Goal: Transaction & Acquisition: Obtain resource

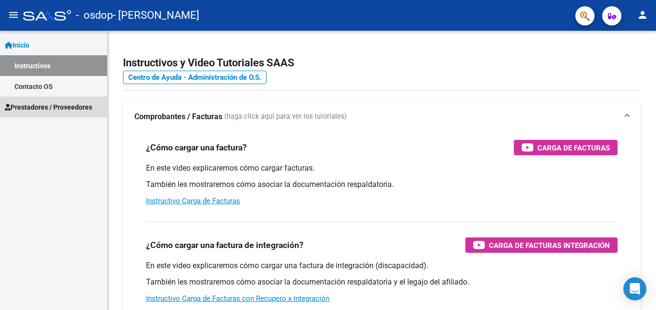
click at [41, 111] on span "Prestadores / Proveedores" at bounding box center [48, 107] width 87 height 11
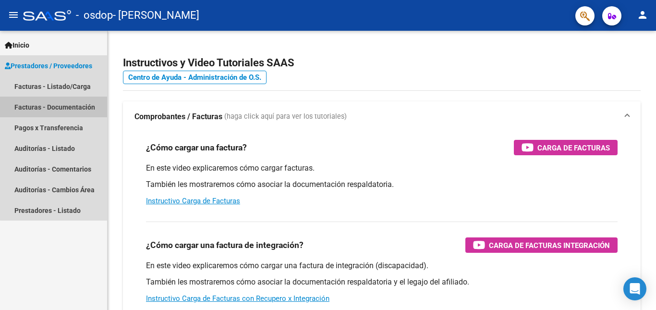
click at [65, 107] on link "Facturas - Documentación" at bounding box center [53, 106] width 107 height 21
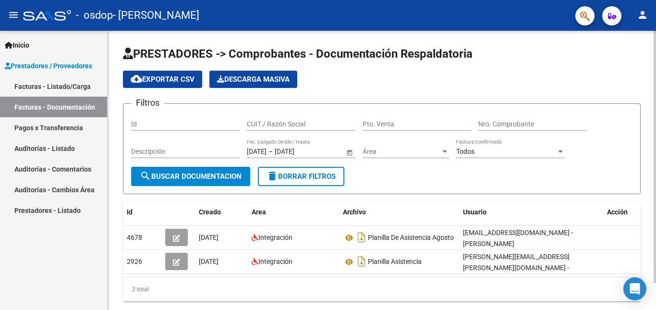
scroll to position [30, 0]
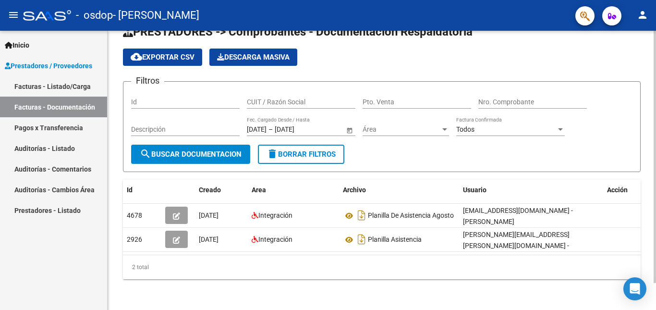
click at [648, 303] on div at bounding box center [654, 170] width 2 height 279
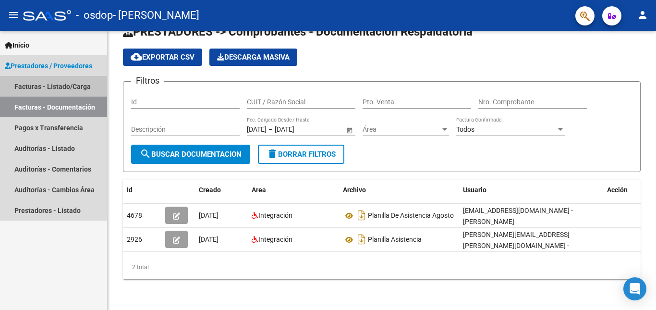
click at [64, 84] on link "Facturas - Listado/Carga" at bounding box center [53, 86] width 107 height 21
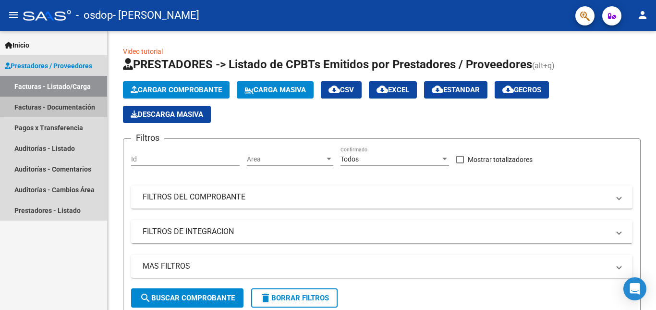
click at [73, 105] on link "Facturas - Documentación" at bounding box center [53, 106] width 107 height 21
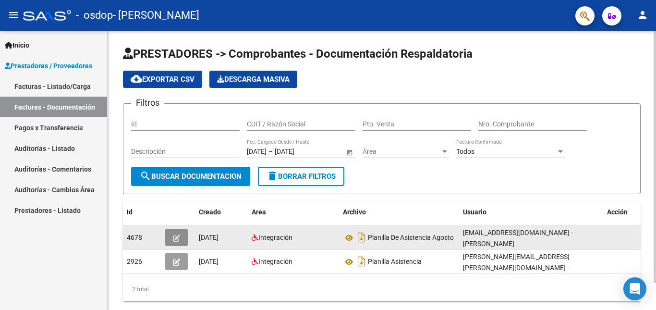
click at [176, 240] on icon "button" at bounding box center [176, 237] width 7 height 7
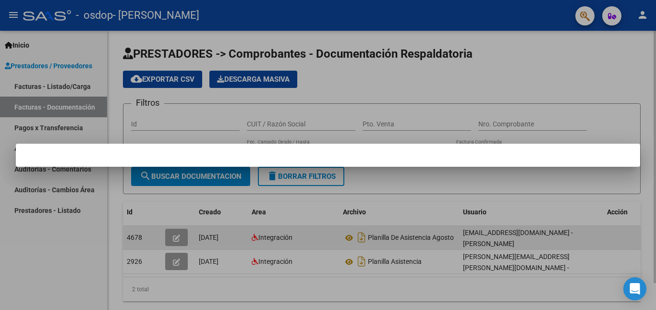
click at [176, 240] on div at bounding box center [328, 155] width 656 height 310
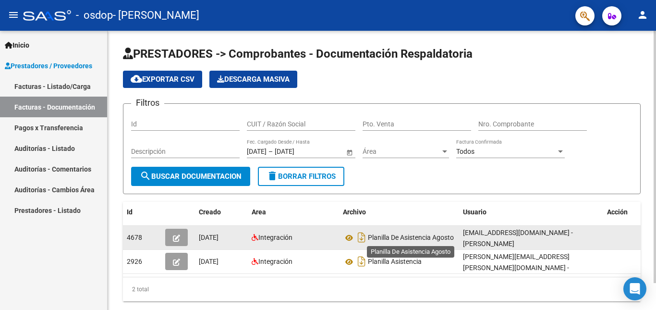
click at [379, 241] on span "Planilla De Asistencia Agosto" at bounding box center [411, 238] width 86 height 8
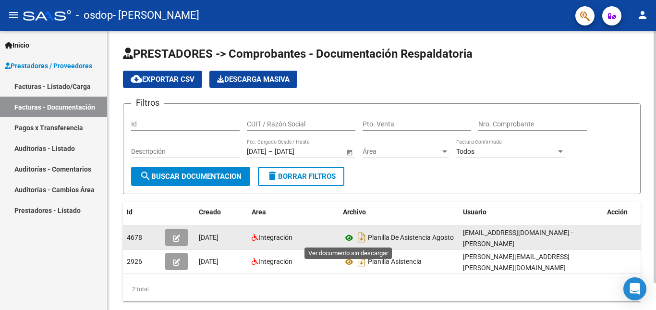
click at [350, 237] on icon at bounding box center [349, 238] width 12 height 12
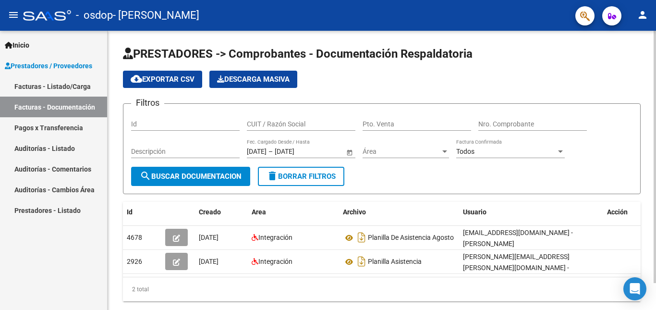
scroll to position [30, 0]
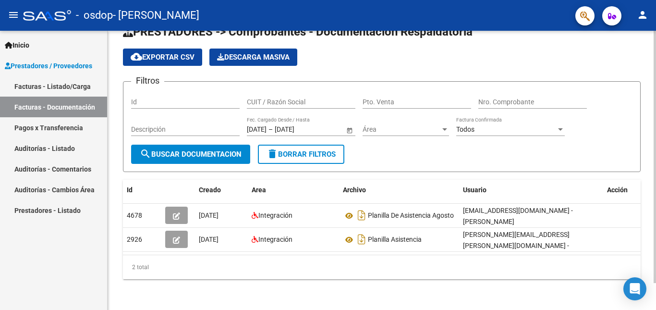
click at [648, 302] on div at bounding box center [654, 170] width 2 height 279
click at [648, 302] on div at bounding box center [654, 184] width 2 height 252
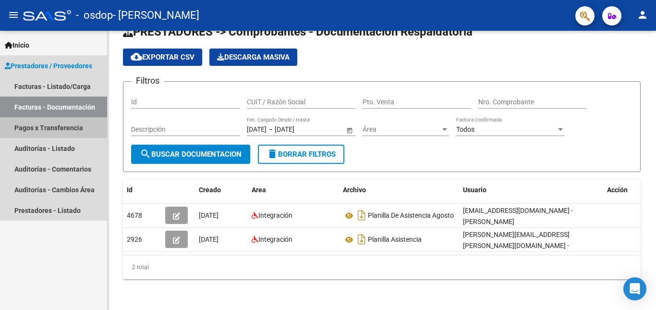
click at [62, 127] on link "Pagos x Transferencia" at bounding box center [53, 127] width 107 height 21
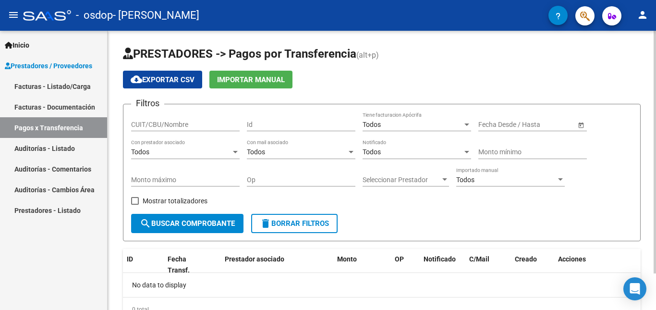
scroll to position [42, 0]
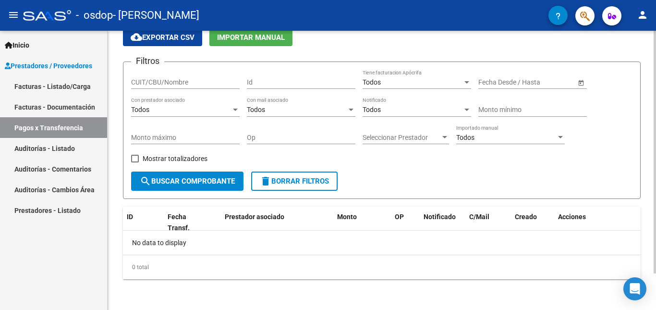
click at [648, 297] on div at bounding box center [654, 170] width 2 height 279
click at [648, 297] on div at bounding box center [654, 188] width 2 height 242
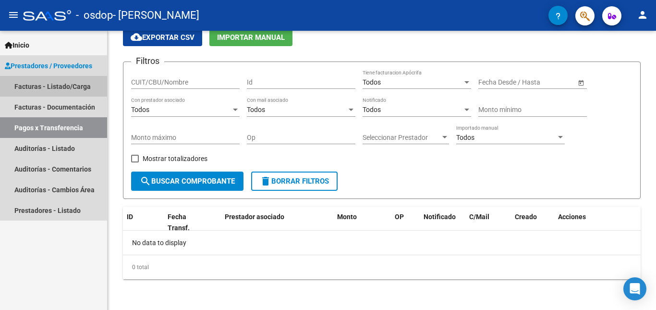
click at [54, 89] on link "Facturas - Listado/Carga" at bounding box center [53, 86] width 107 height 21
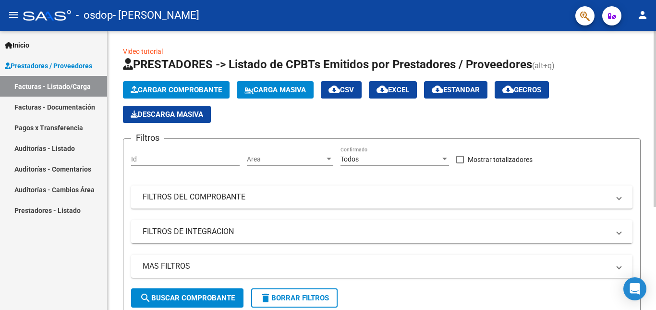
scroll to position [162, 0]
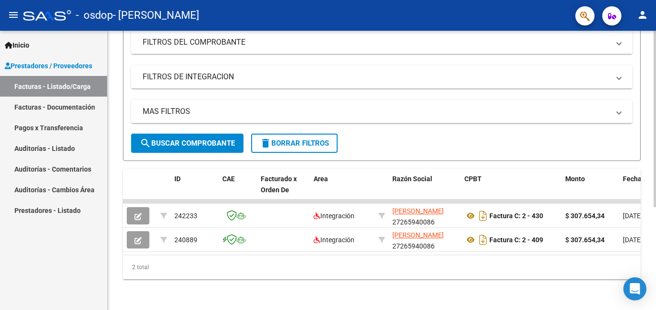
click at [648, 254] on div at bounding box center [654, 170] width 2 height 279
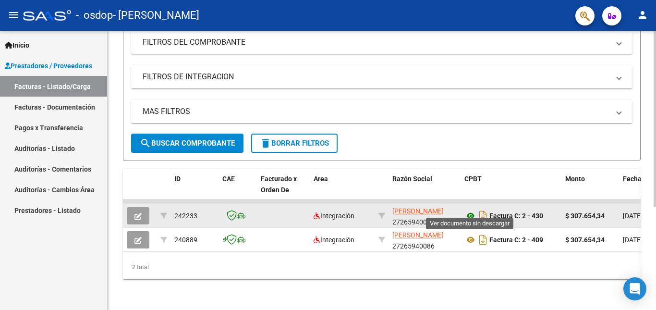
click at [470, 210] on icon at bounding box center [470, 216] width 12 height 12
